Goal: Information Seeking & Learning: Learn about a topic

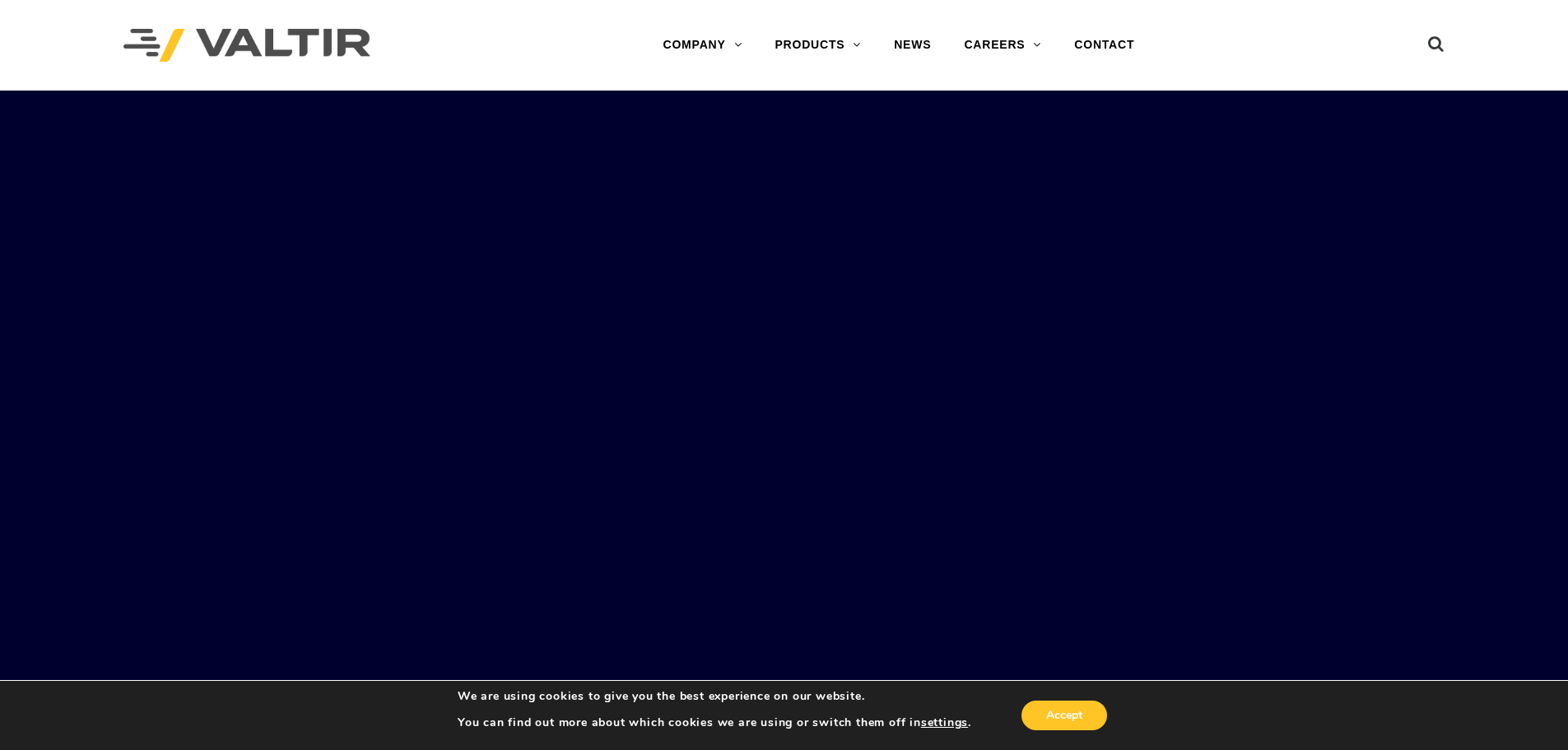
click at [850, 149] on link "CRASH CUSHIONS" at bounding box center [860, 144] width 205 height 33
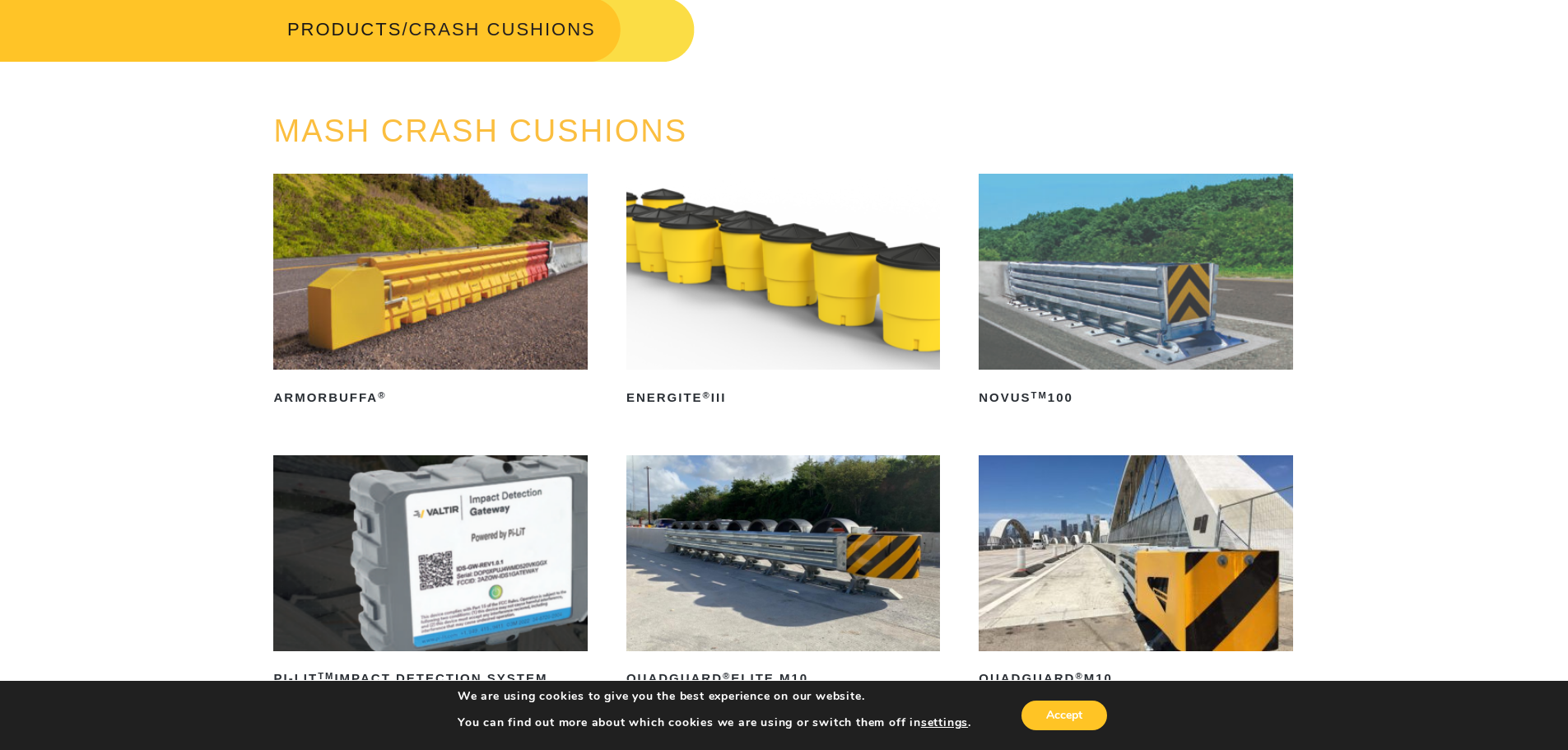
scroll to position [82, 0]
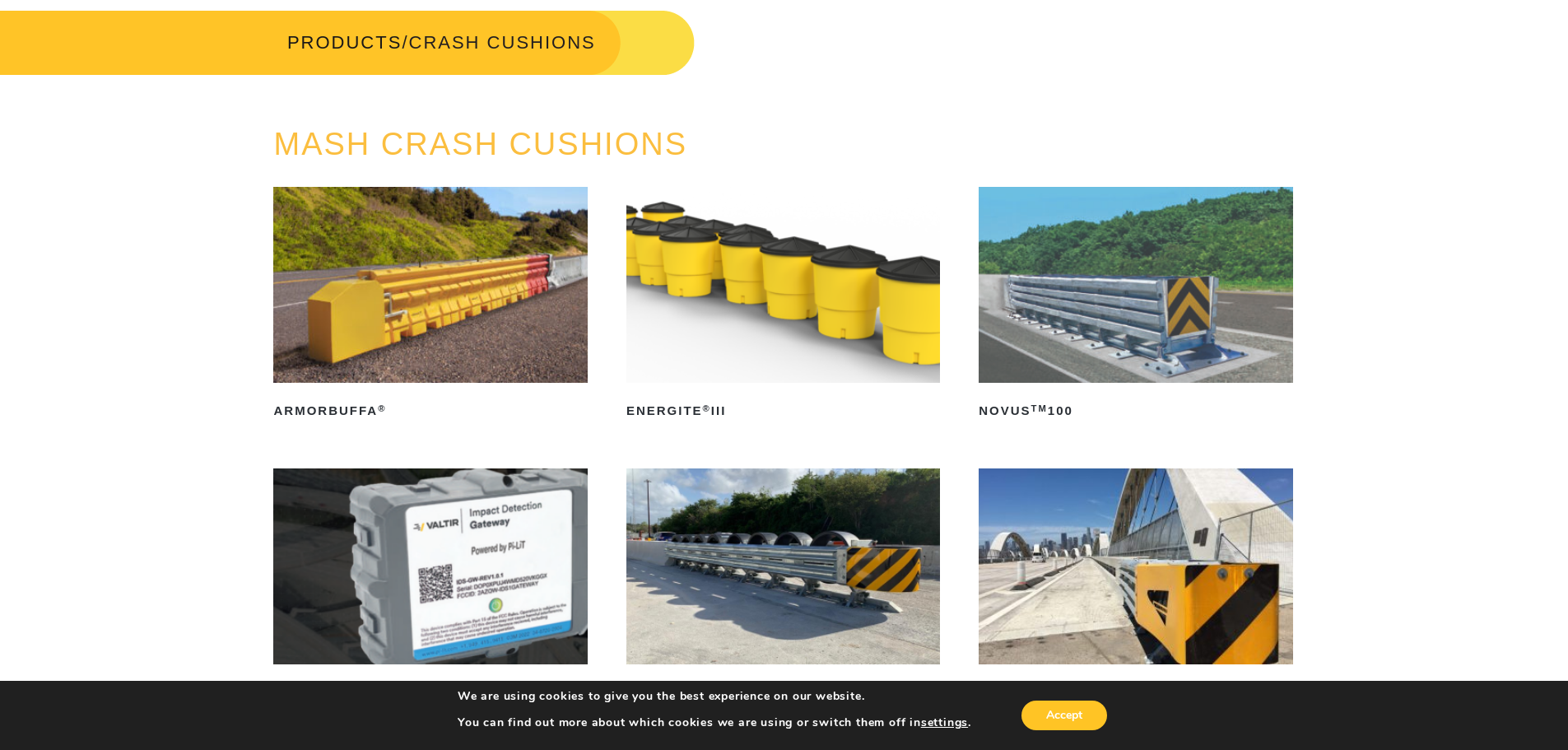
click at [1116, 338] on img at bounding box center [1135, 285] width 314 height 196
